Goal: Task Accomplishment & Management: Complete application form

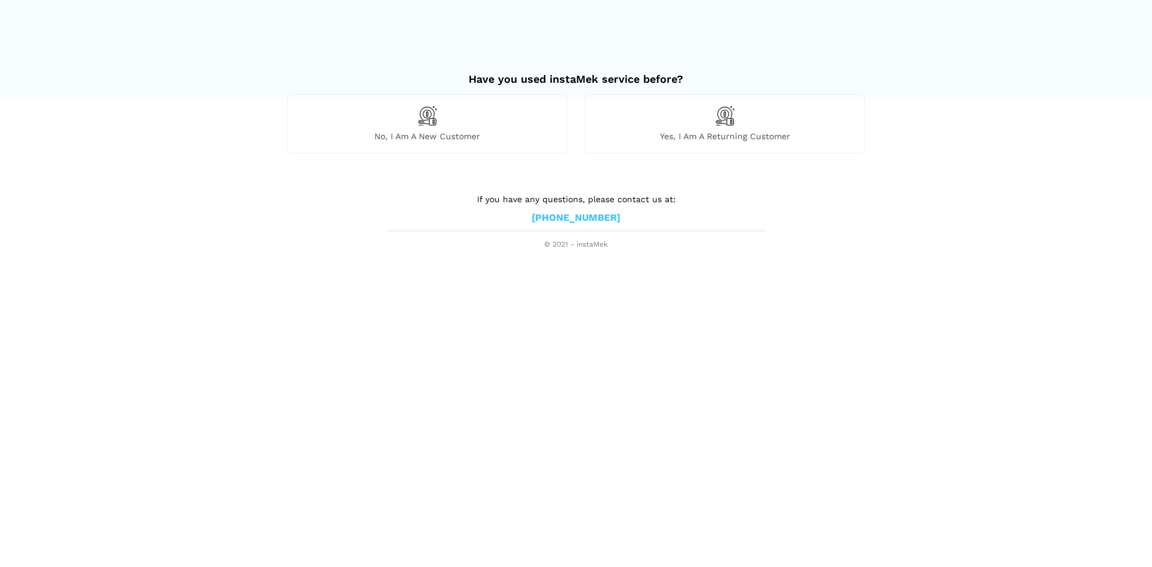
click at [527, 142] on span "No, I am a new customer" at bounding box center [427, 136] width 278 height 11
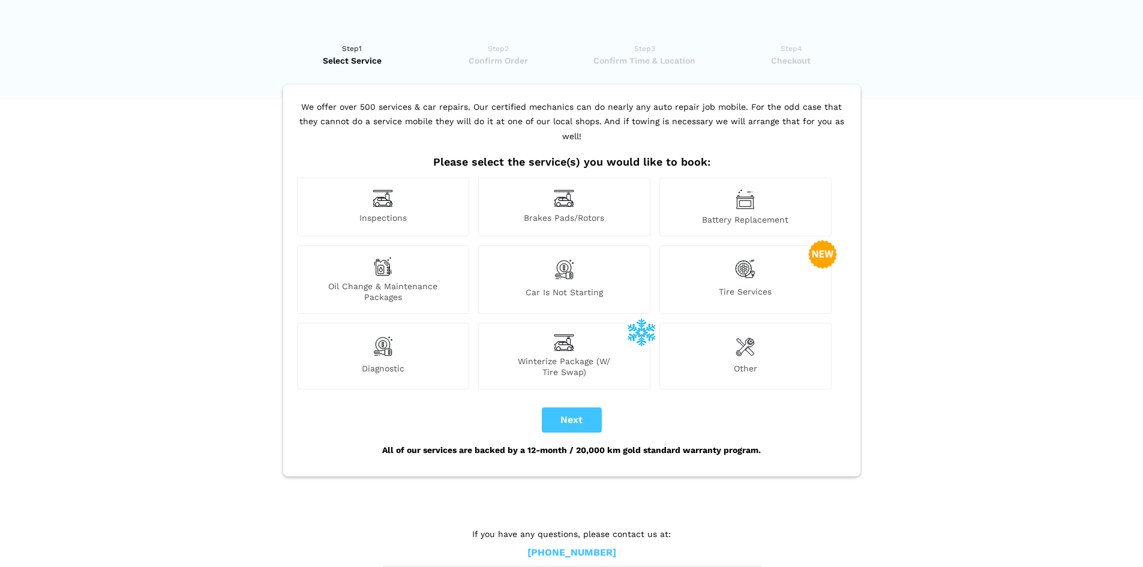
scroll to position [4, 0]
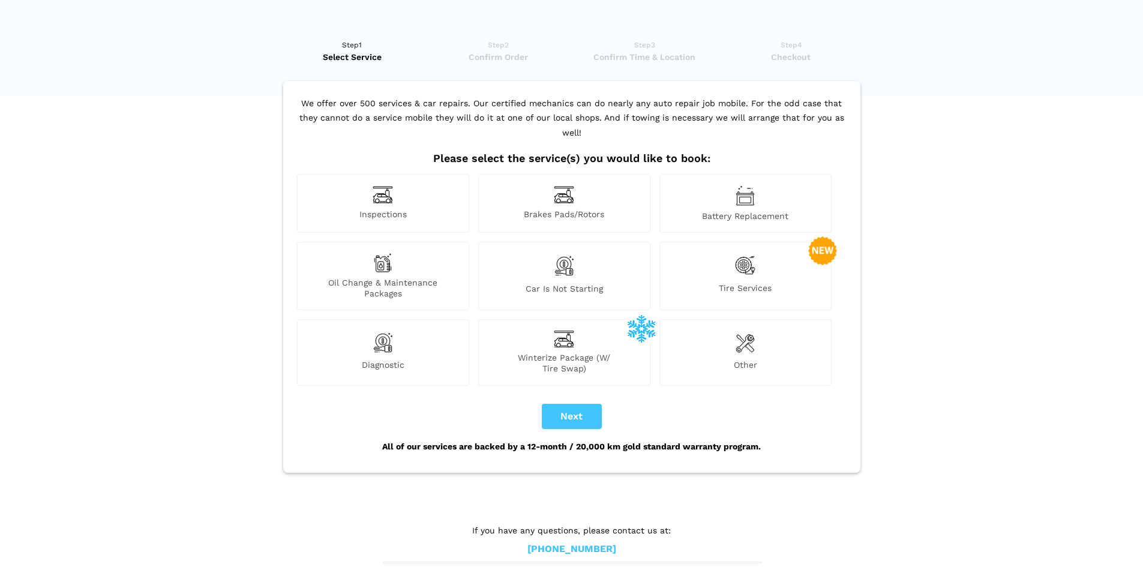
click at [425, 209] on span "Inspections" at bounding box center [383, 215] width 171 height 13
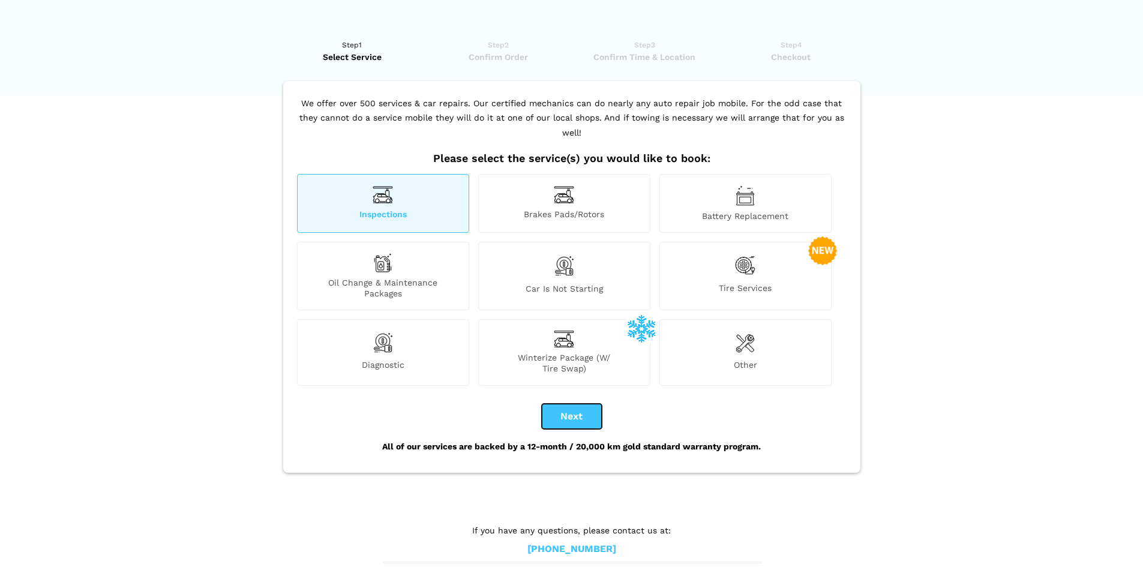
click at [569, 404] on button "Next" at bounding box center [572, 416] width 60 height 25
checkbox input "true"
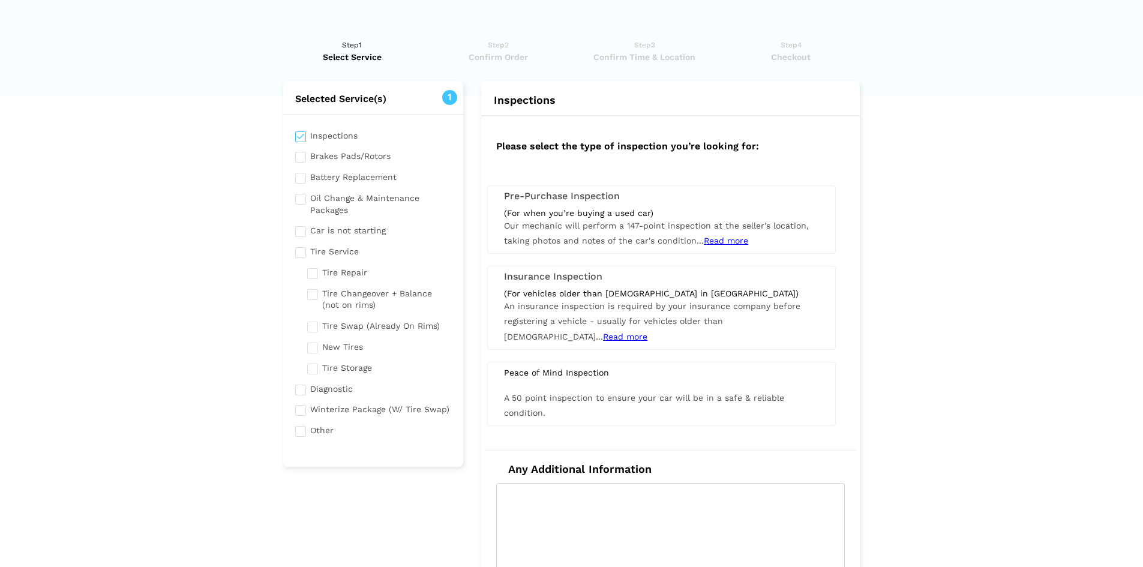
scroll to position [0, 0]
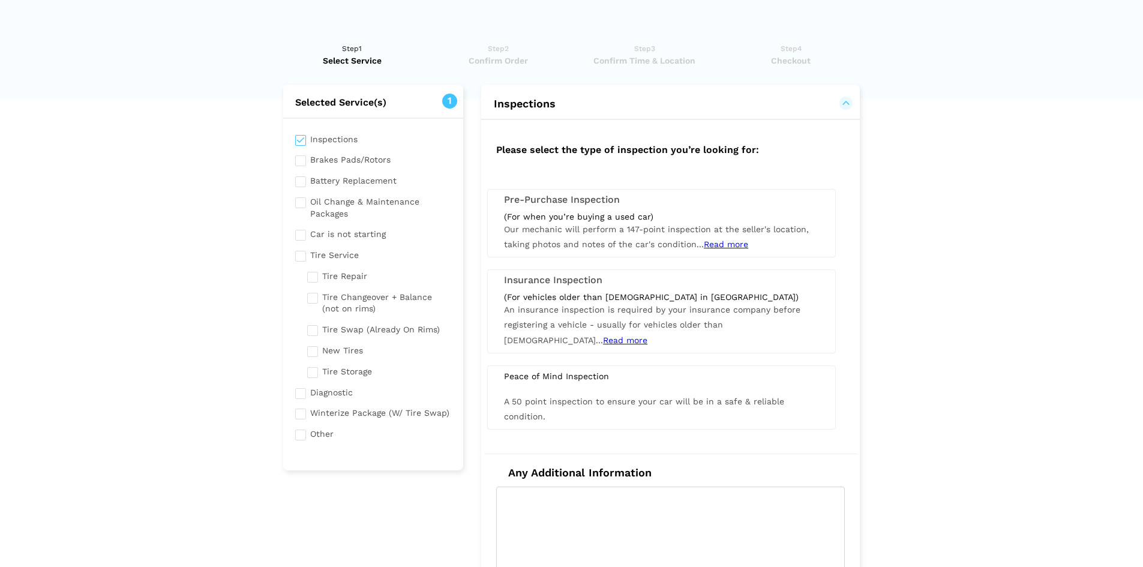
click at [655, 221] on div "(For when you’re buying a used car)" at bounding box center [661, 216] width 315 height 11
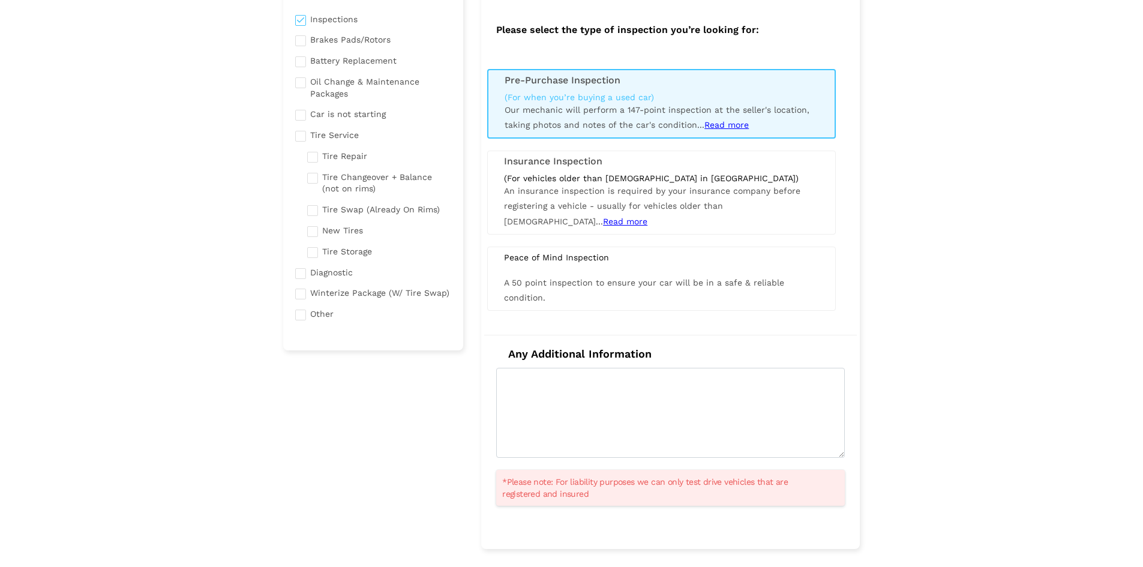
scroll to position [240, 0]
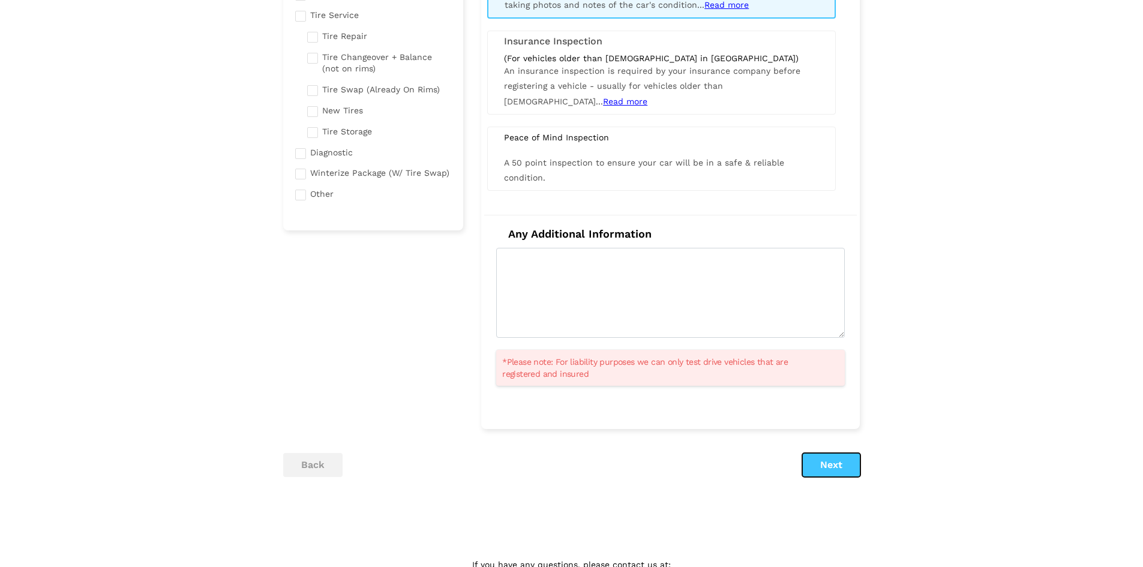
click at [828, 463] on button "Next" at bounding box center [831, 465] width 58 height 24
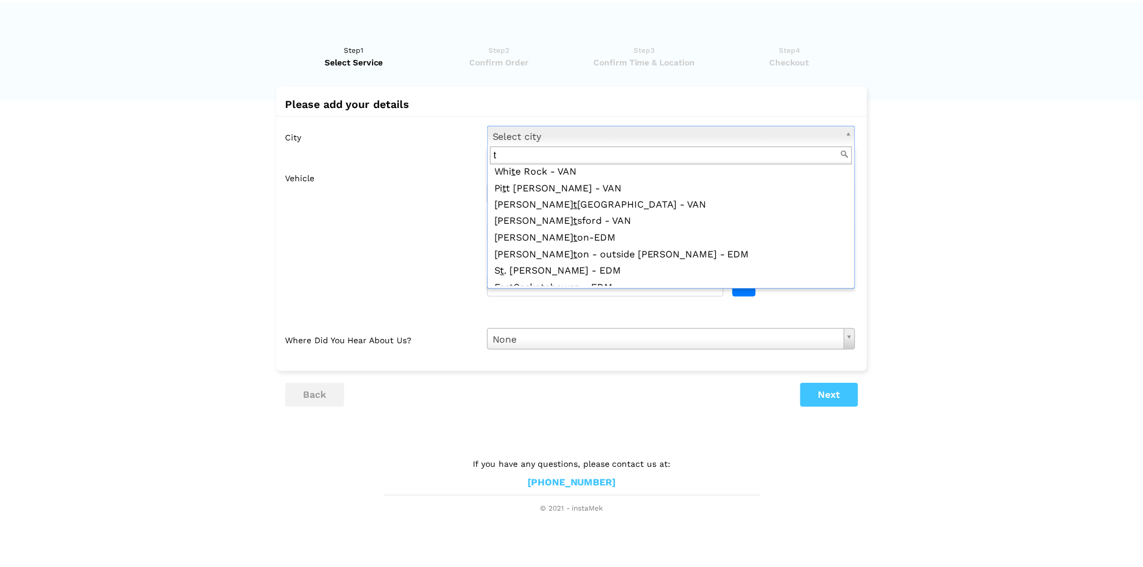
scroll to position [0, 0]
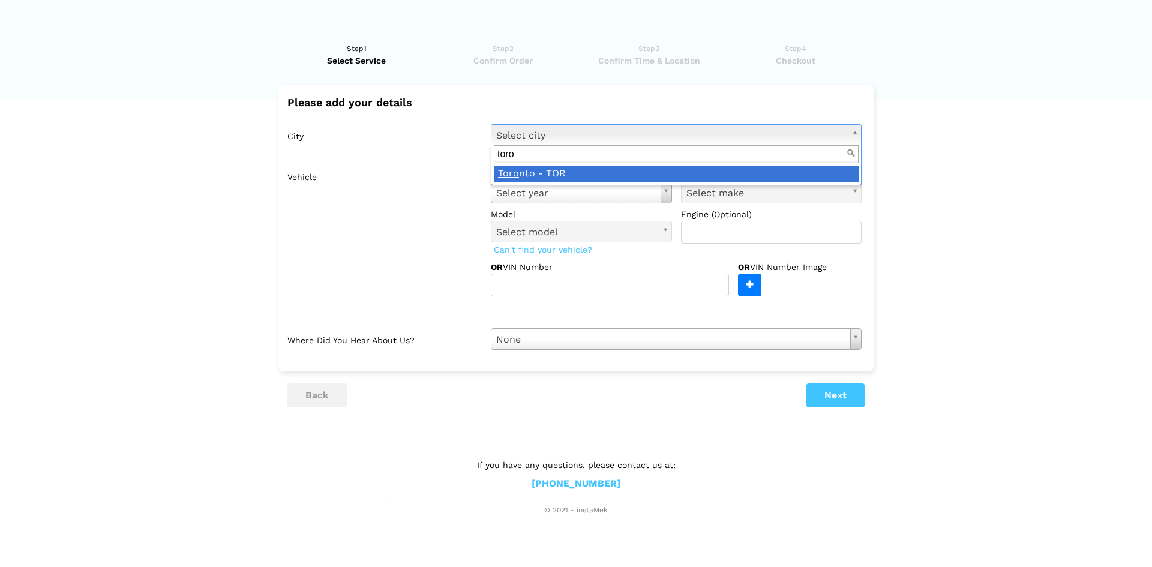
type input "toro"
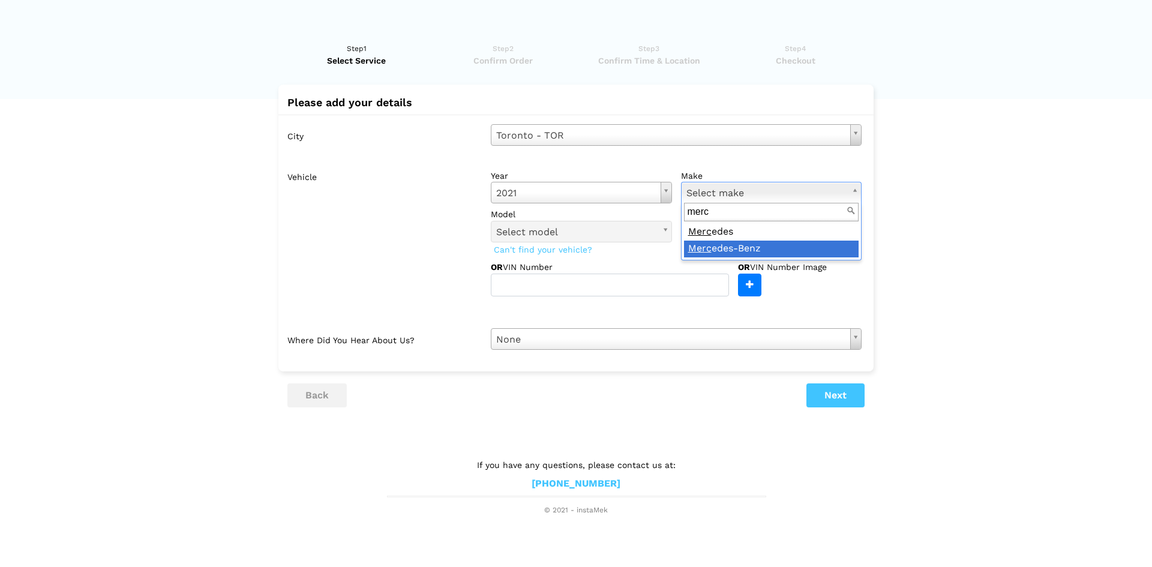
type input "merc"
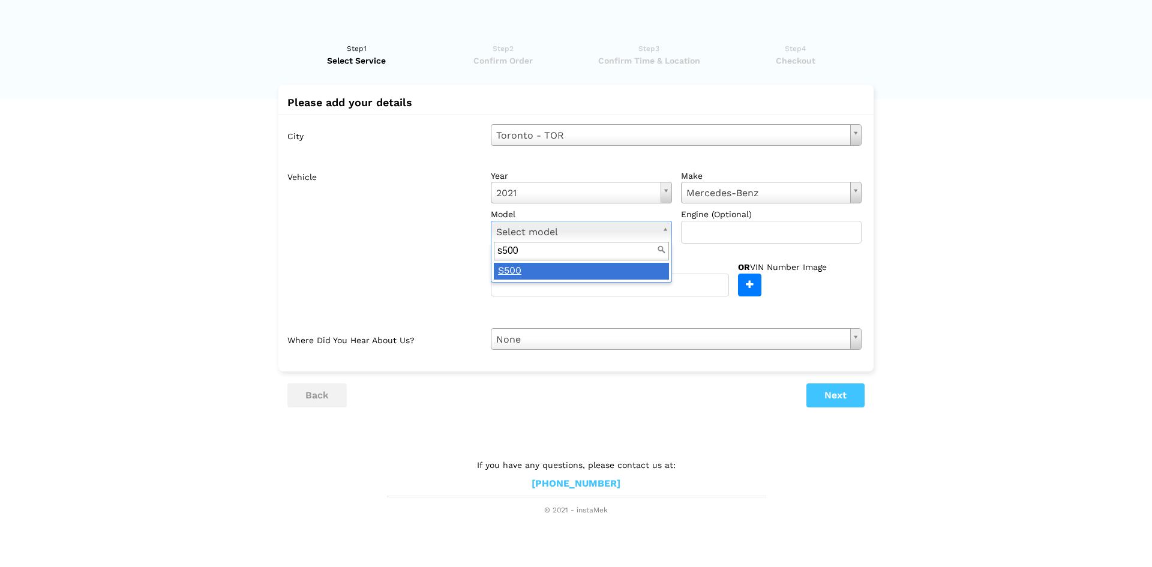
type input "s500"
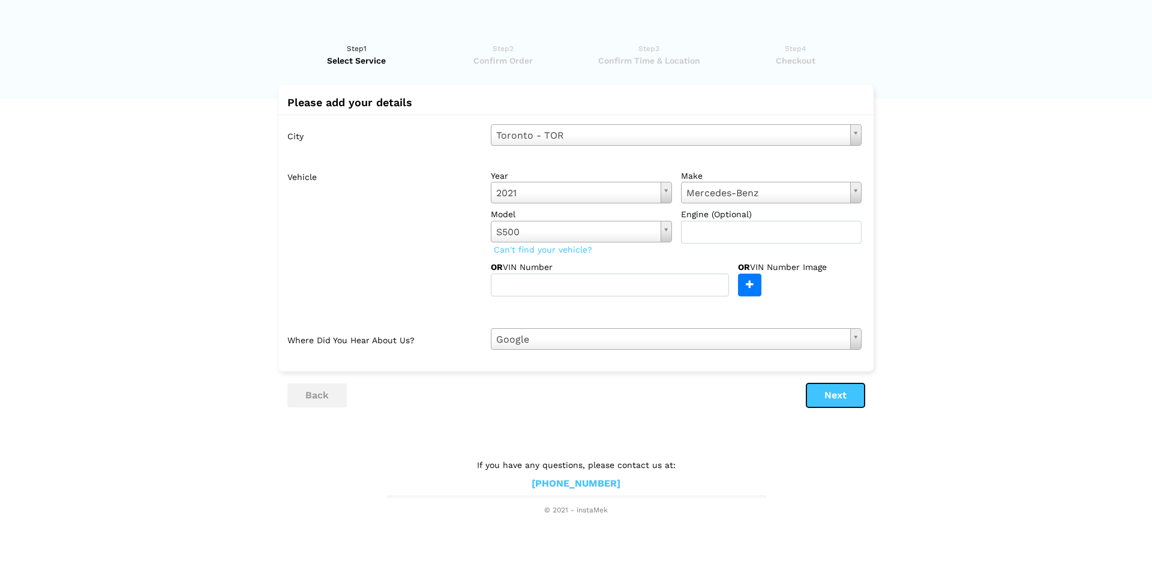
click at [821, 394] on button "Next" at bounding box center [835, 395] width 58 height 24
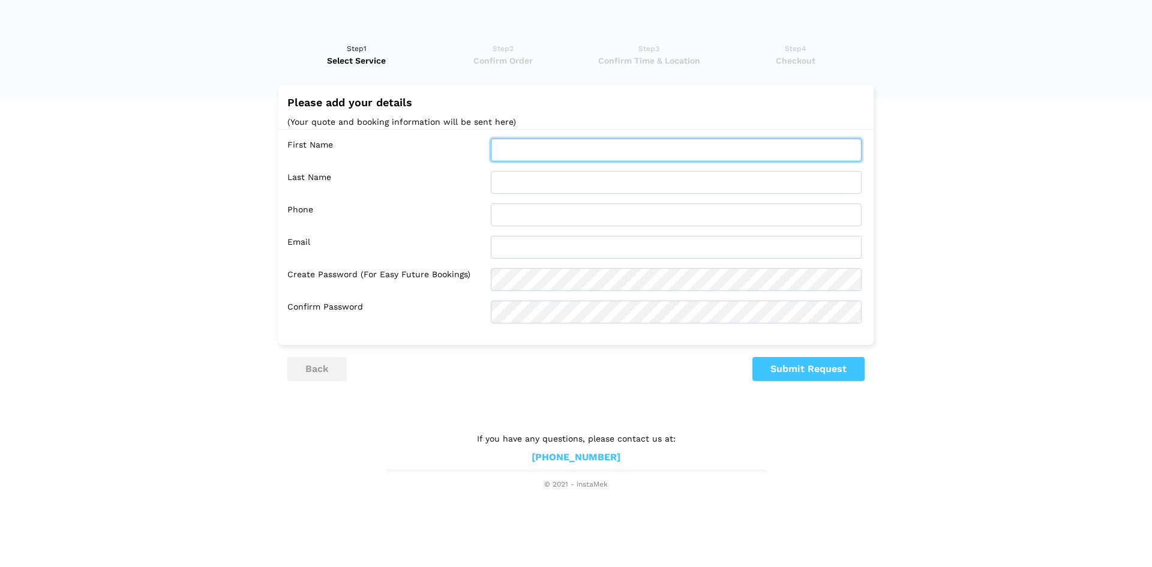
click at [528, 145] on input "text" at bounding box center [676, 150] width 371 height 23
type input "Vadim"
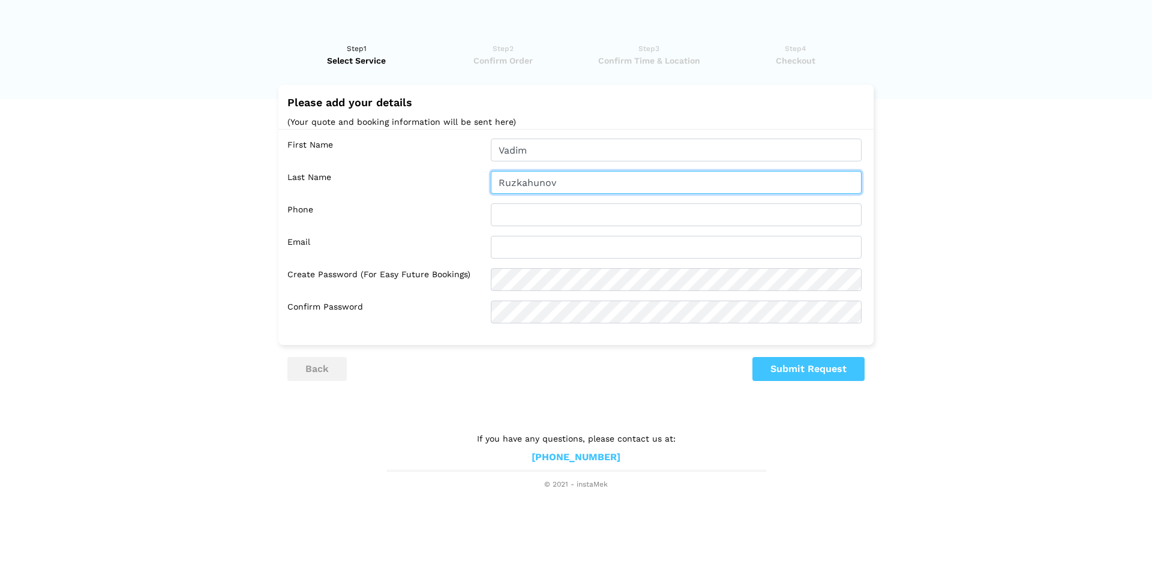
type input "Ruzkahunov"
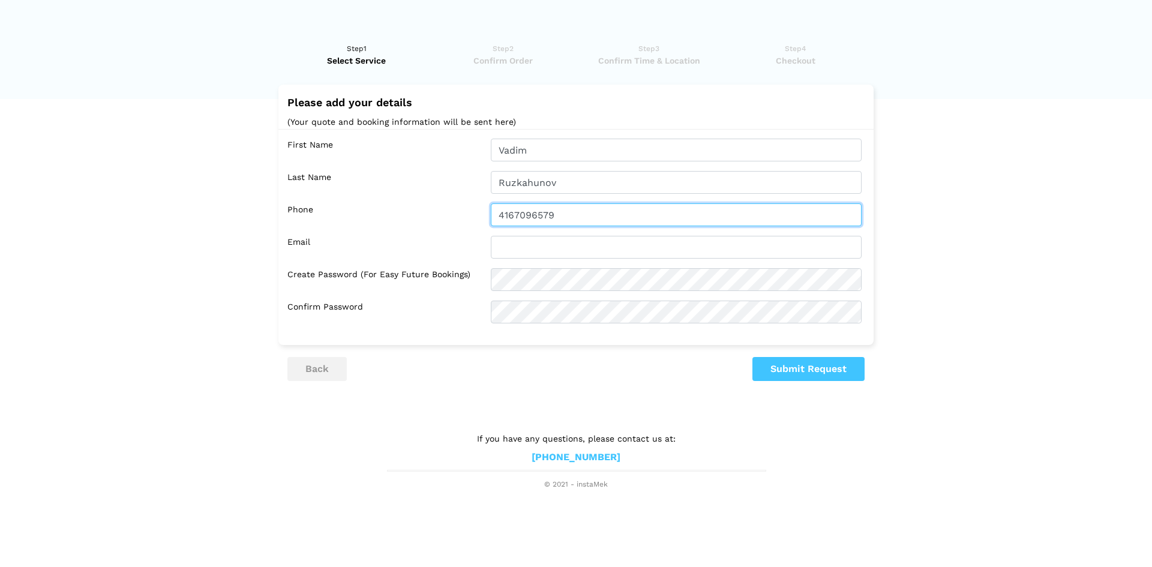
type input "4167096579"
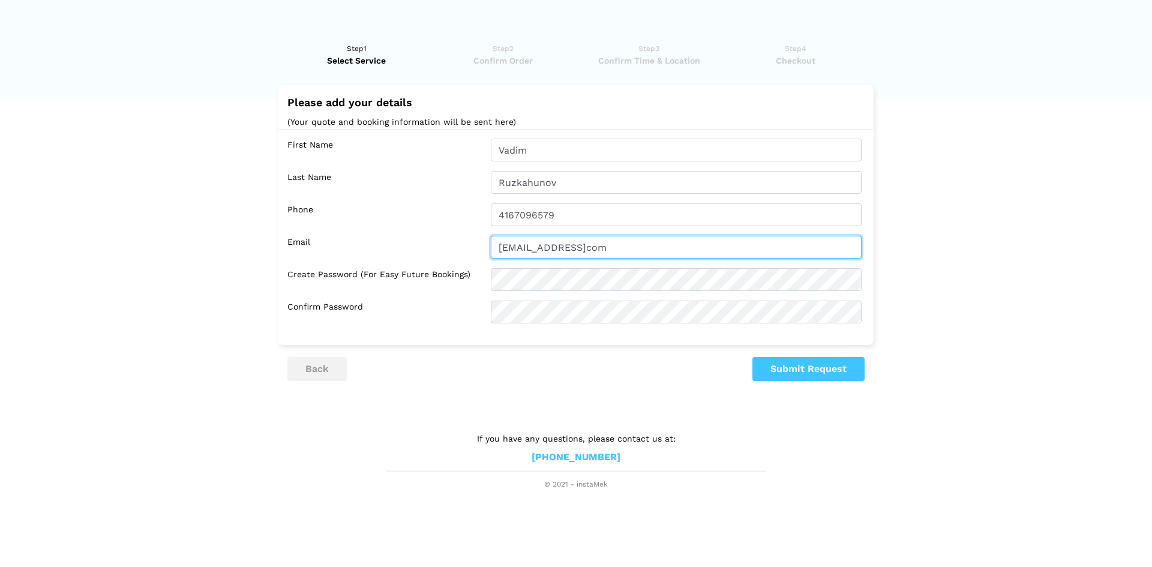
click at [627, 238] on input "[EMAIL_ADDRESS]com" at bounding box center [676, 247] width 371 height 23
type input "[EMAIL_ADDRESS][DOMAIN_NAME]"
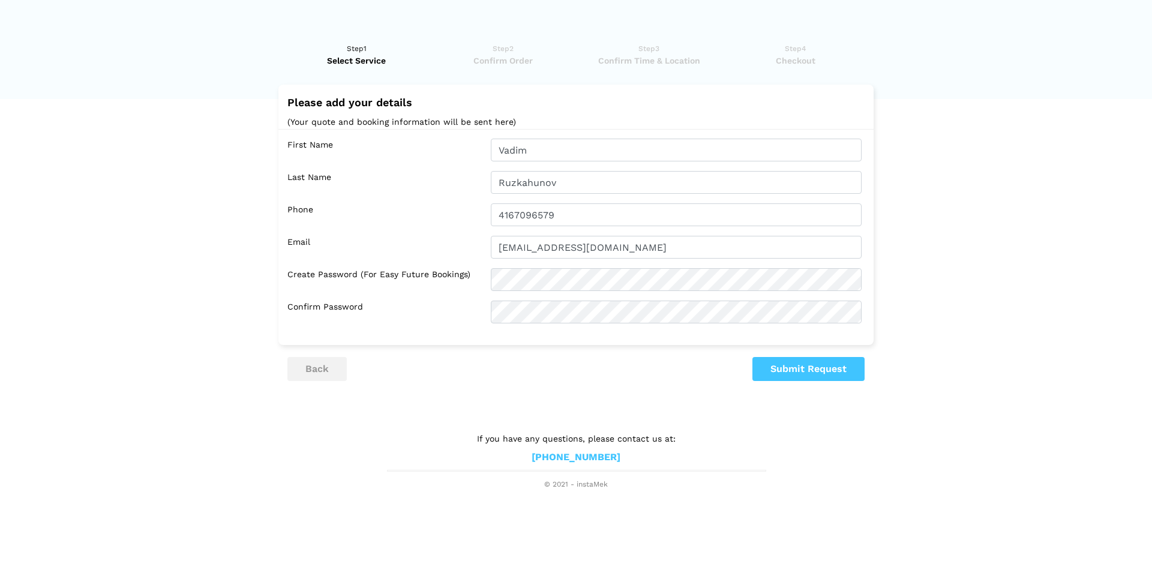
click at [584, 346] on div "Please add your details (Your quote and booking information will be sent here) …" at bounding box center [575, 233] width 577 height 297
click at [792, 365] on button "Submit Request" at bounding box center [808, 369] width 112 height 24
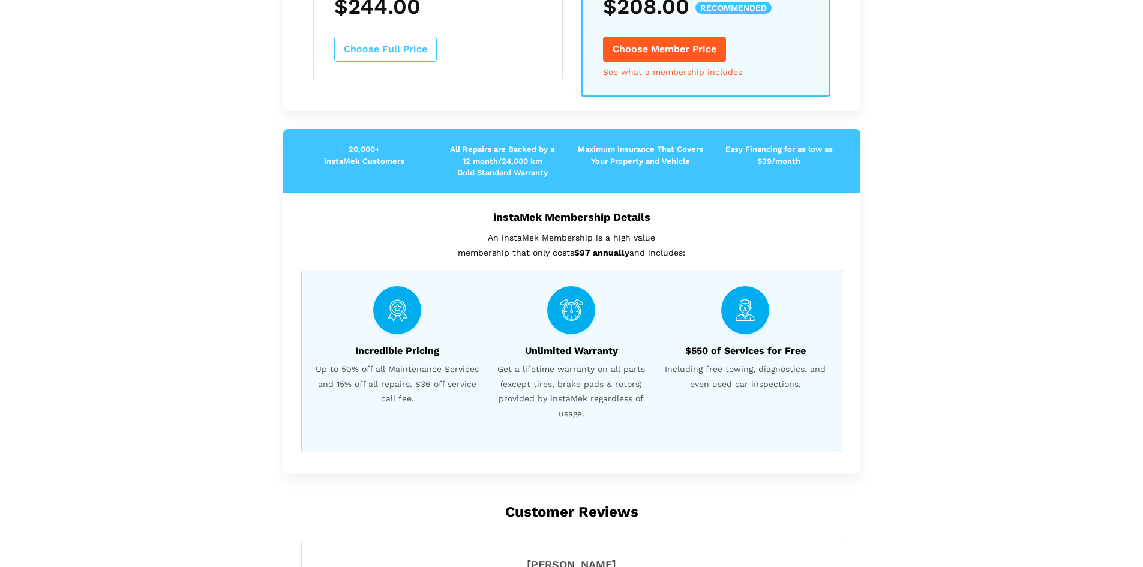
scroll to position [240, 0]
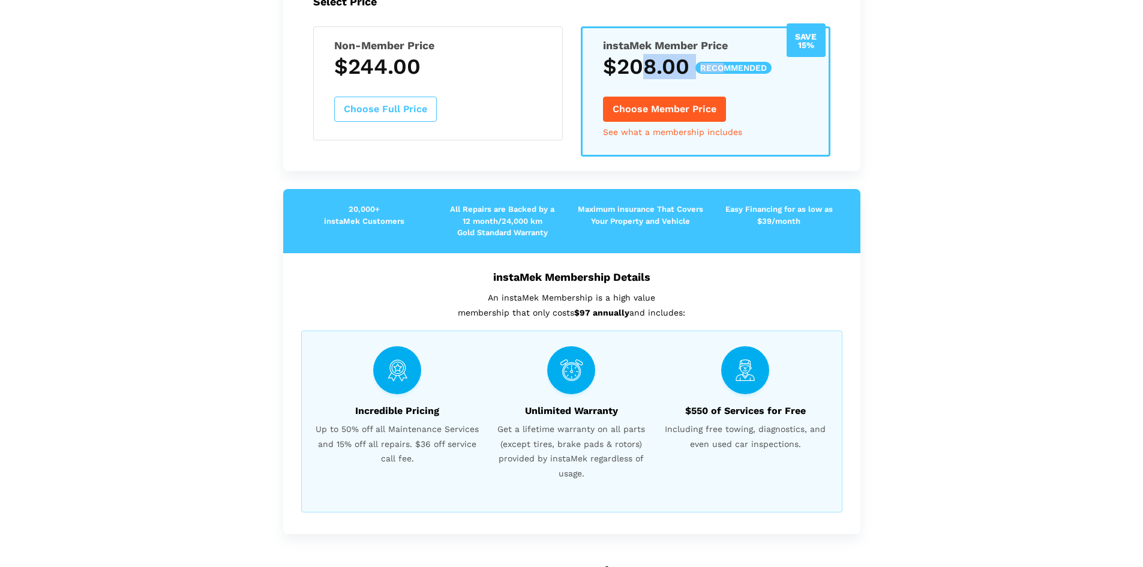
drag, startPoint x: 686, startPoint y: 68, endPoint x: 740, endPoint y: 67, distance: 54.0
click at [728, 66] on h3 "$208.00 recommended" at bounding box center [705, 66] width 205 height 25
click at [752, 70] on span "recommended" at bounding box center [733, 68] width 76 height 12
click at [632, 67] on h3 "$208.00 recommended" at bounding box center [705, 66] width 205 height 25
click at [371, 118] on button "Choose Full Price" at bounding box center [385, 109] width 103 height 25
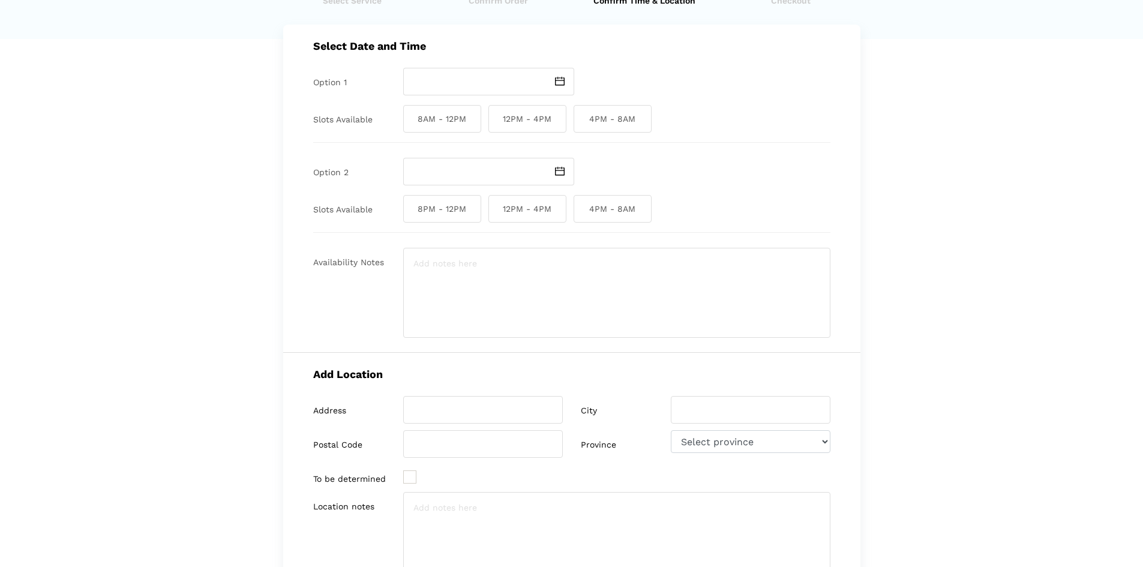
scroll to position [0, 0]
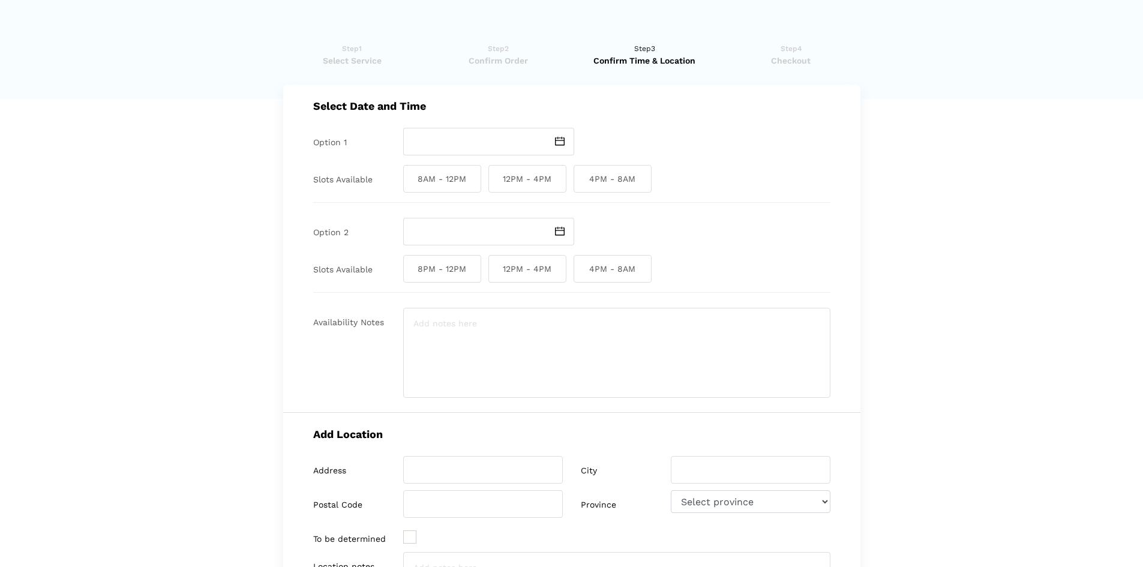
click at [553, 144] on span at bounding box center [561, 142] width 28 height 28
click at [597, 145] on div at bounding box center [616, 142] width 427 height 28
click at [517, 60] on span "Confirm Order" at bounding box center [498, 61] width 139 height 12
